Goal: Task Accomplishment & Management: Use online tool/utility

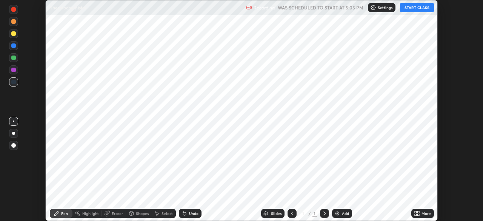
scroll to position [221, 482]
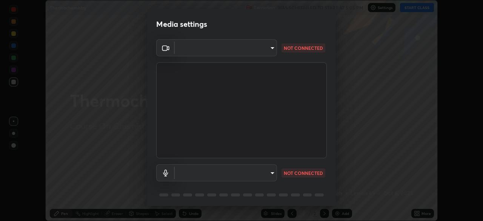
type input "094ffe3f61abc64f3ce73721aab664ef57d10a5fc7d187ad1ef3fa5fd4d2b427"
type input "default"
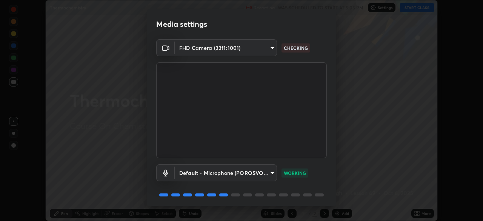
scroll to position [27, 0]
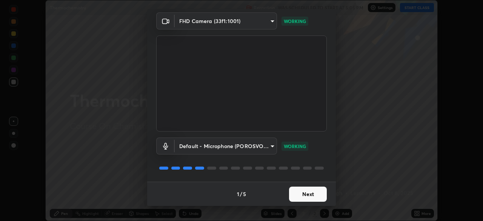
click at [309, 195] on button "Next" at bounding box center [308, 193] width 38 height 15
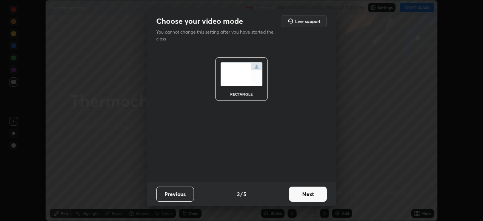
scroll to position [0, 0]
click at [307, 194] on button "Next" at bounding box center [308, 193] width 38 height 15
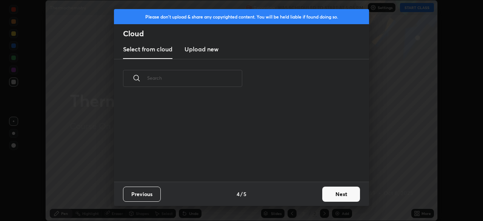
click at [306, 192] on div "Previous 4 / 5 Next" at bounding box center [241, 193] width 255 height 24
click at [333, 193] on button "Next" at bounding box center [341, 193] width 38 height 15
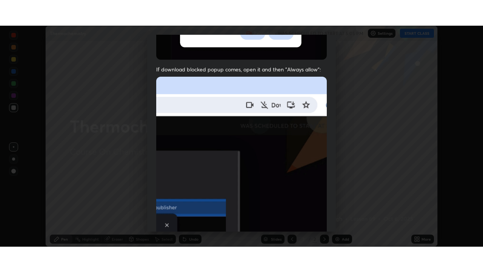
scroll to position [181, 0]
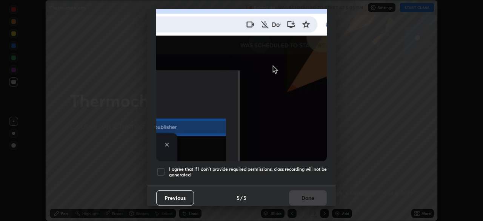
click at [158, 169] on div at bounding box center [160, 171] width 9 height 9
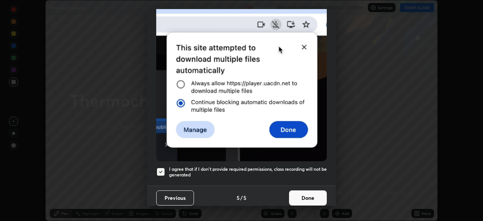
click at [297, 192] on button "Done" at bounding box center [308, 197] width 38 height 15
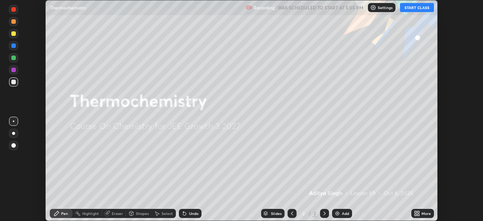
click at [410, 7] on button "START CLASS" at bounding box center [417, 7] width 34 height 9
click at [378, 6] on p "Settings" at bounding box center [385, 8] width 15 height 4
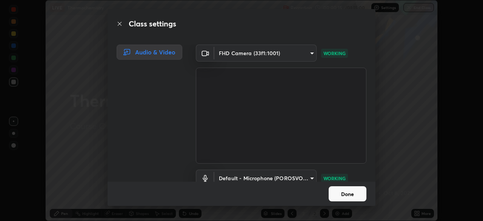
click at [355, 188] on button "Done" at bounding box center [348, 193] width 38 height 15
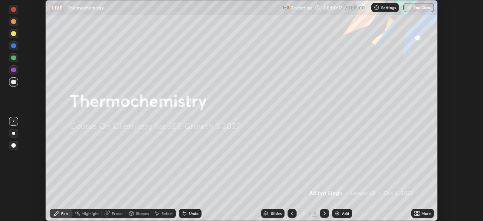
click at [415, 214] on icon at bounding box center [416, 215] width 2 height 2
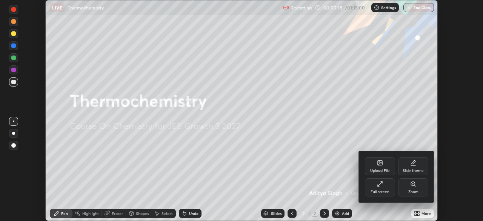
click at [384, 184] on div "Full screen" at bounding box center [380, 187] width 30 height 18
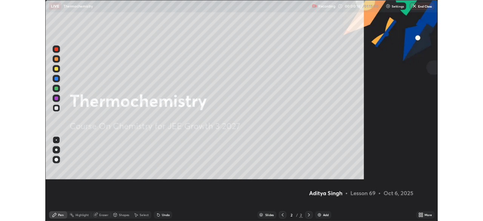
scroll to position [272, 483]
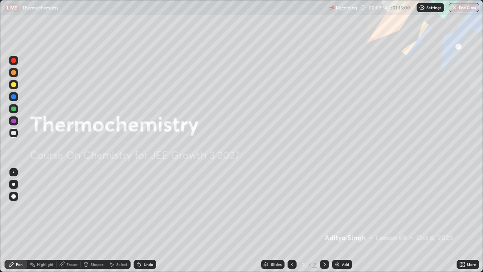
click at [462, 220] on icon at bounding box center [463, 265] width 2 height 2
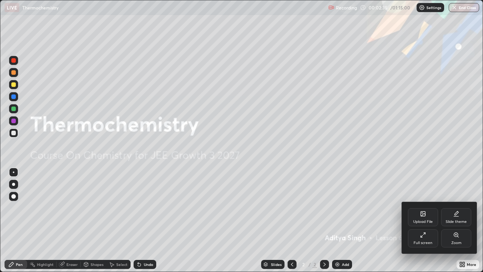
click at [421, 220] on icon at bounding box center [422, 236] width 2 height 2
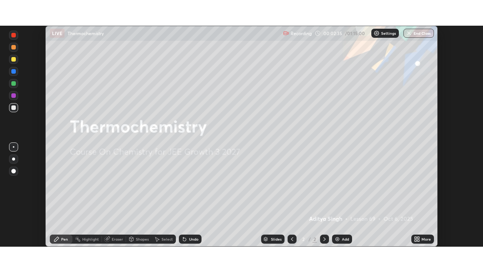
scroll to position [37503, 37241]
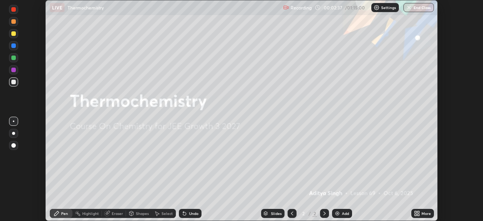
click at [423, 211] on div "More" at bounding box center [422, 213] width 23 height 9
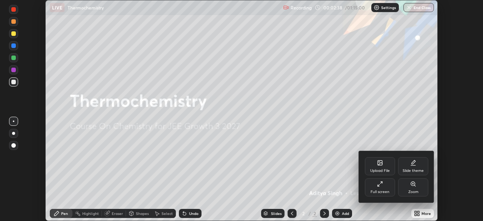
click at [388, 186] on div "Full screen" at bounding box center [380, 187] width 30 height 18
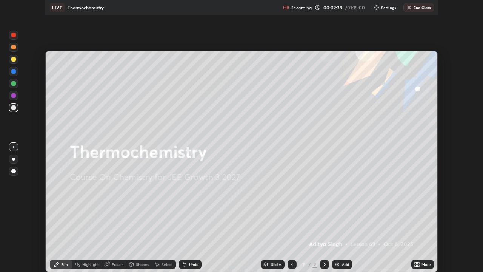
scroll to position [272, 483]
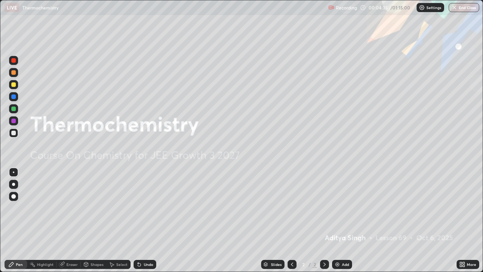
click at [339, 220] on img at bounding box center [337, 264] width 6 height 6
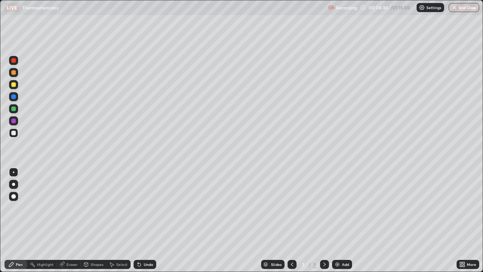
click at [14, 183] on div at bounding box center [13, 184] width 3 height 3
click at [14, 84] on div at bounding box center [13, 84] width 5 height 5
click at [14, 132] on div at bounding box center [13, 133] width 5 height 5
click at [12, 86] on div at bounding box center [13, 84] width 9 height 9
click at [338, 220] on img at bounding box center [337, 264] width 6 height 6
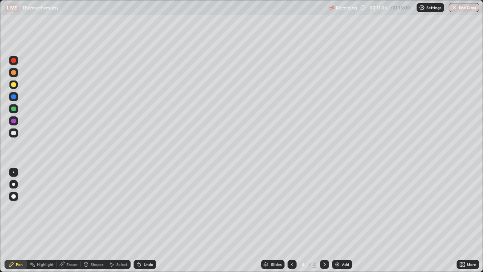
click at [15, 134] on div at bounding box center [13, 133] width 5 height 5
click at [146, 220] on div "Undo" at bounding box center [148, 264] width 9 height 4
click at [12, 130] on div at bounding box center [13, 132] width 9 height 9
click at [337, 220] on img at bounding box center [337, 264] width 6 height 6
click at [342, 220] on div "Add" at bounding box center [345, 264] width 7 height 4
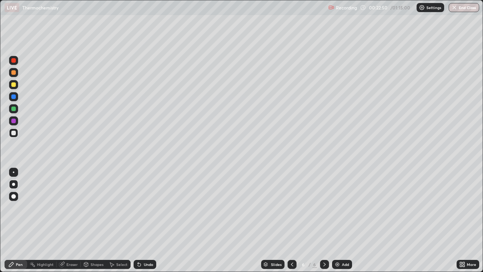
click at [13, 85] on div at bounding box center [13, 84] width 5 height 5
click at [17, 135] on div at bounding box center [13, 132] width 9 height 9
click at [17, 89] on div at bounding box center [13, 84] width 9 height 12
click at [339, 220] on img at bounding box center [337, 264] width 6 height 6
click at [14, 132] on div at bounding box center [13, 133] width 5 height 5
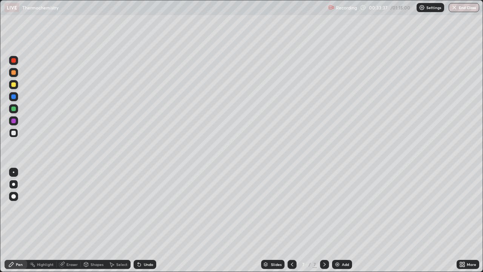
click at [72, 220] on div "Eraser" at bounding box center [71, 264] width 11 height 4
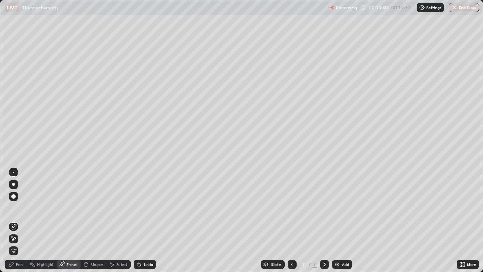
click at [18, 220] on div "Pen" at bounding box center [19, 264] width 7 height 4
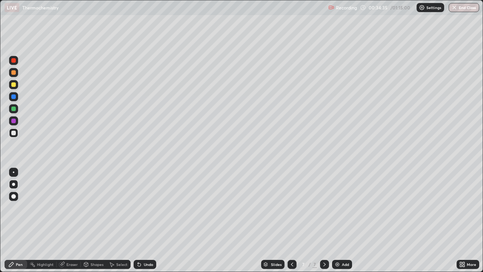
click at [13, 86] on div at bounding box center [13, 84] width 5 height 5
click at [12, 132] on div at bounding box center [13, 133] width 5 height 5
click at [149, 220] on div "Undo" at bounding box center [145, 264] width 23 height 9
click at [153, 220] on div "Undo" at bounding box center [145, 264] width 23 height 9
click at [152, 220] on div "Undo" at bounding box center [148, 264] width 9 height 4
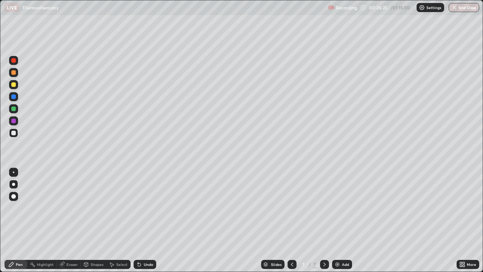
click at [152, 220] on div "Undo" at bounding box center [148, 264] width 9 height 4
click at [152, 220] on div "Undo" at bounding box center [145, 264] width 23 height 9
click at [153, 220] on div "Undo" at bounding box center [145, 264] width 23 height 9
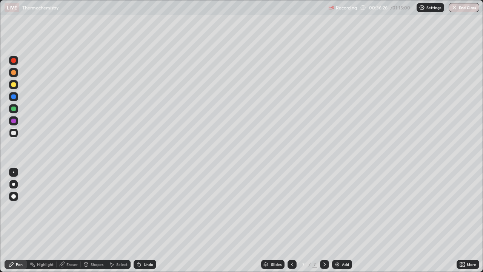
click at [154, 220] on div "Undo" at bounding box center [145, 264] width 23 height 9
click at [155, 220] on div "Undo" at bounding box center [145, 264] width 23 height 9
click at [154, 220] on div "Undo" at bounding box center [145, 264] width 23 height 9
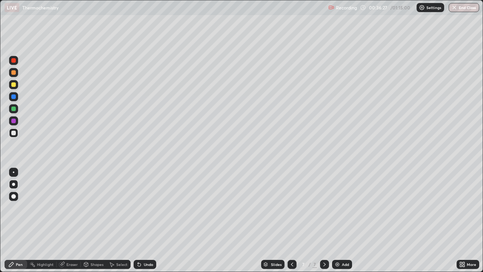
click at [154, 220] on div "Undo" at bounding box center [145, 264] width 23 height 9
click at [155, 220] on div "Undo" at bounding box center [145, 264] width 23 height 9
click at [154, 220] on div "Undo" at bounding box center [145, 264] width 23 height 9
click at [155, 220] on div "Undo" at bounding box center [145, 264] width 23 height 9
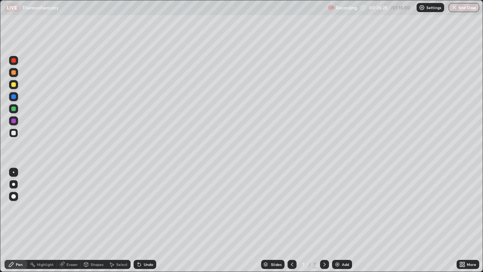
click at [154, 220] on div "Undo" at bounding box center [145, 264] width 23 height 9
click at [155, 220] on div "Undo" at bounding box center [145, 264] width 23 height 9
click at [154, 220] on div "Undo" at bounding box center [145, 264] width 23 height 9
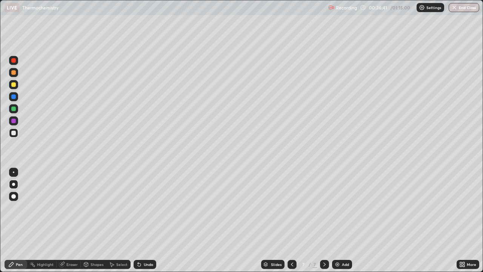
click at [145, 220] on div "Undo" at bounding box center [148, 264] width 9 height 4
click at [340, 220] on div "Add" at bounding box center [342, 264] width 20 height 9
click at [65, 220] on div "Eraser" at bounding box center [69, 264] width 24 height 9
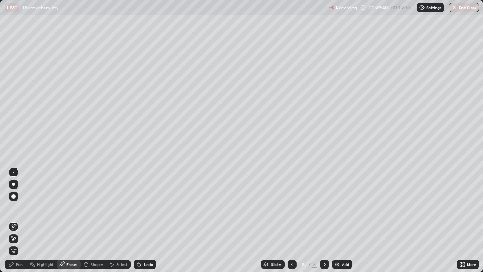
click at [21, 220] on div "Pen" at bounding box center [19, 264] width 7 height 4
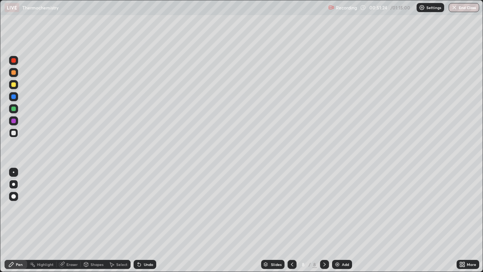
click at [73, 220] on div "Eraser" at bounding box center [71, 264] width 11 height 4
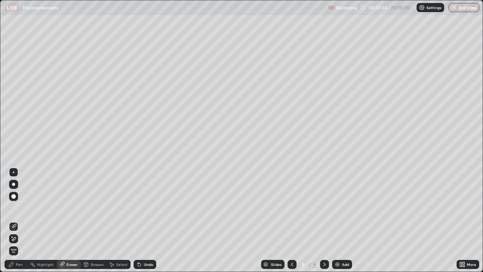
click at [19, 220] on div "Pen" at bounding box center [19, 264] width 7 height 4
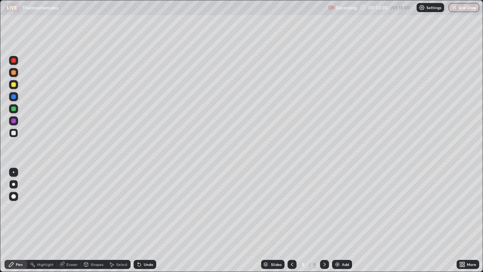
click at [342, 220] on div "Add" at bounding box center [345, 264] width 7 height 4
click at [291, 220] on icon at bounding box center [292, 264] width 6 height 6
click at [338, 220] on img at bounding box center [337, 264] width 6 height 6
click at [14, 86] on div at bounding box center [13, 84] width 5 height 5
click at [13, 134] on div at bounding box center [13, 133] width 5 height 5
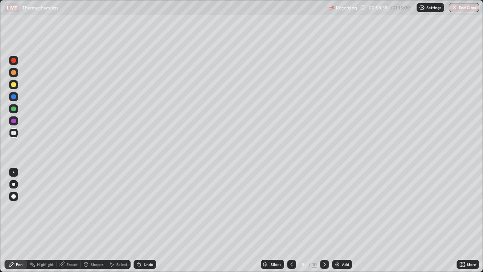
click at [70, 220] on div "Eraser" at bounding box center [69, 264] width 24 height 9
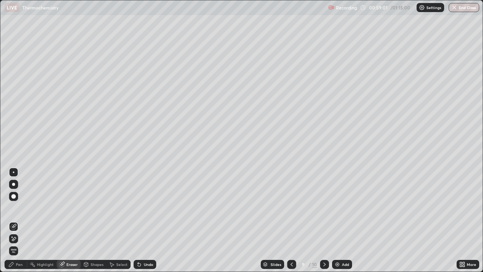
click at [22, 220] on div "Pen" at bounding box center [19, 264] width 7 height 4
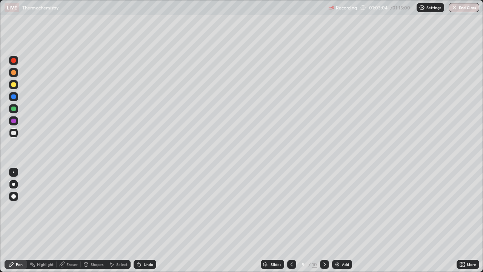
click at [341, 220] on div "Add" at bounding box center [342, 264] width 20 height 9
click at [148, 220] on div "Undo" at bounding box center [148, 264] width 9 height 4
click at [146, 220] on div "Undo" at bounding box center [148, 264] width 9 height 4
click at [75, 220] on div "Eraser" at bounding box center [71, 264] width 11 height 4
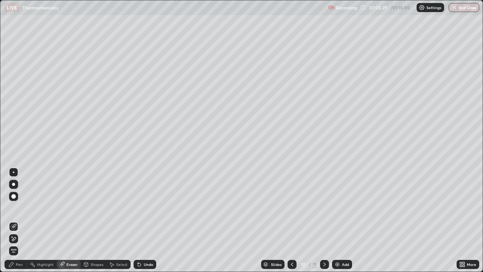
click at [19, 220] on div "Pen" at bounding box center [19, 264] width 7 height 4
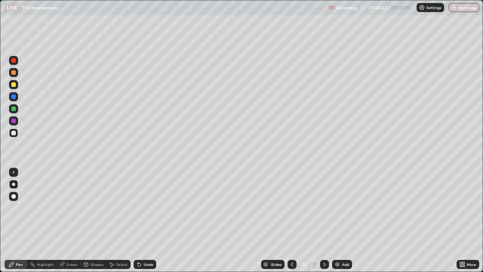
click at [119, 220] on div "Select" at bounding box center [121, 264] width 11 height 4
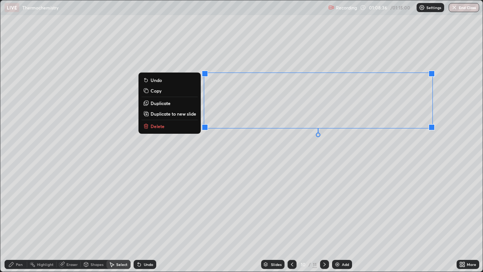
click at [178, 128] on button "Delete" at bounding box center [169, 125] width 56 height 9
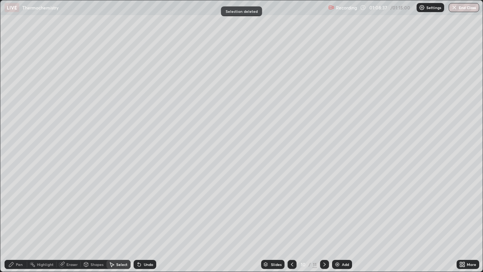
click at [23, 220] on div "Pen" at bounding box center [16, 264] width 23 height 9
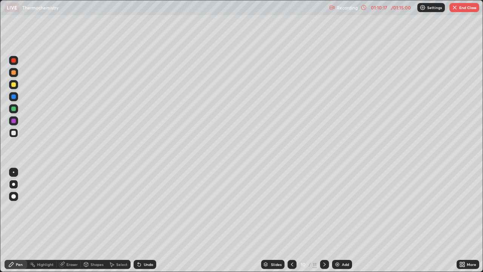
click at [17, 85] on div at bounding box center [13, 84] width 9 height 9
click at [145, 220] on div "Undo" at bounding box center [148, 264] width 9 height 4
click at [148, 220] on div "Undo" at bounding box center [148, 264] width 9 height 4
click at [151, 220] on div "Undo" at bounding box center [145, 264] width 23 height 9
click at [13, 110] on div at bounding box center [13, 108] width 5 height 5
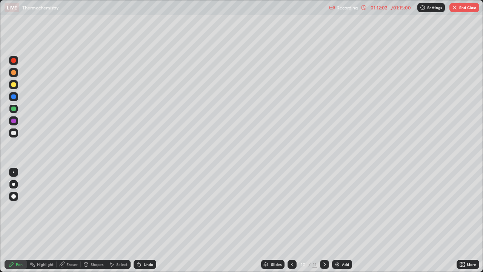
click at [460, 9] on button "End Class" at bounding box center [464, 7] width 30 height 9
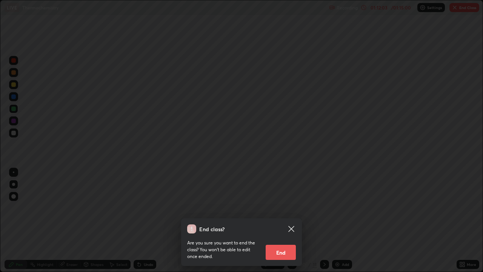
click at [280, 220] on button "End" at bounding box center [281, 251] width 30 height 15
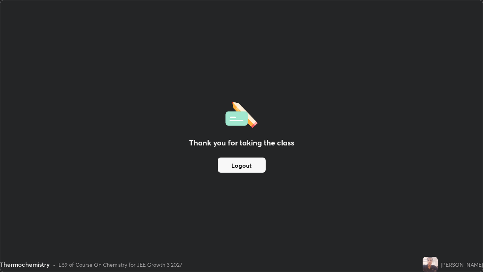
click at [234, 167] on button "Logout" at bounding box center [242, 164] width 48 height 15
